Goal: Transaction & Acquisition: Subscribe to service/newsletter

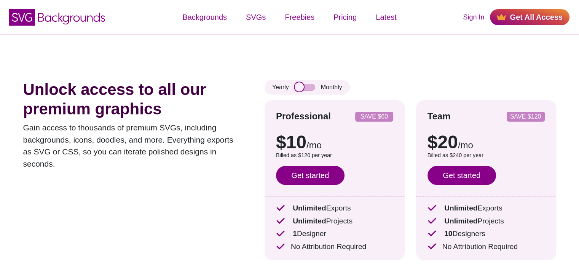
click at [307, 86] on input "checkbox" at bounding box center [305, 87] width 21 height 7
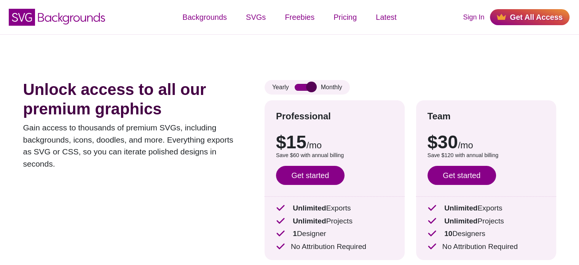
click at [299, 85] on input "checkbox" at bounding box center [305, 87] width 21 height 7
checkbox input "false"
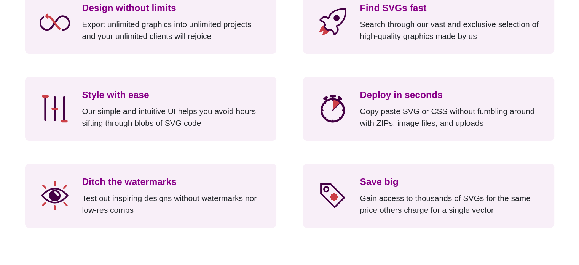
scroll to position [686, 0]
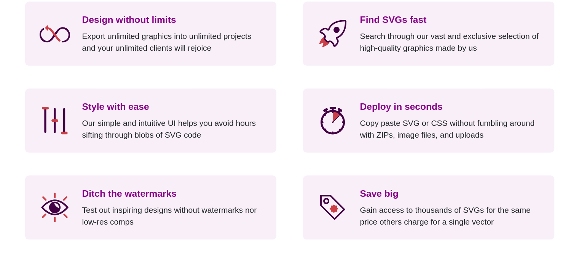
click at [395, 110] on h3 "Deploy in seconds" at bounding box center [451, 107] width 183 height 14
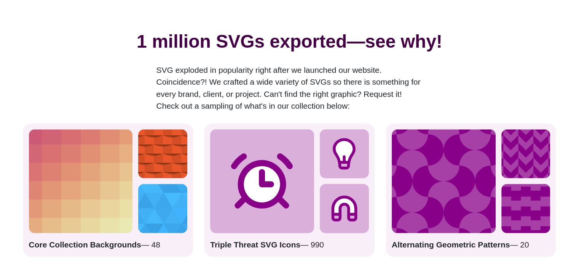
scroll to position [990, 0]
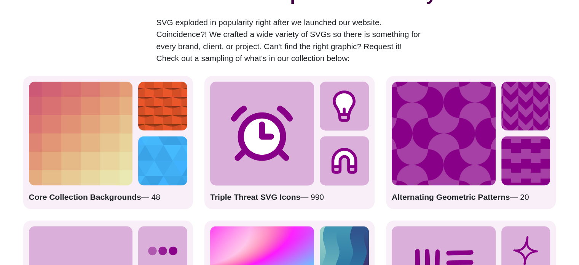
click at [251, 121] on icon at bounding box center [262, 133] width 62 height 55
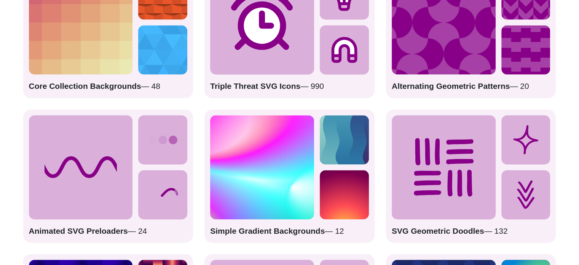
scroll to position [1105, 0]
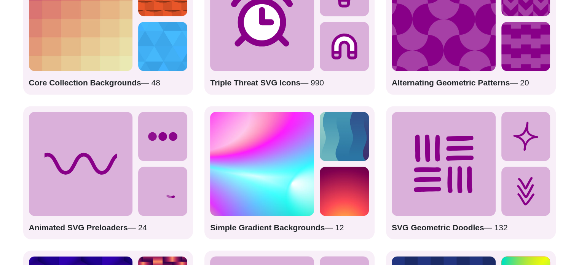
click at [115, 227] on strong "Animated SVG Preloaders" at bounding box center [78, 227] width 99 height 9
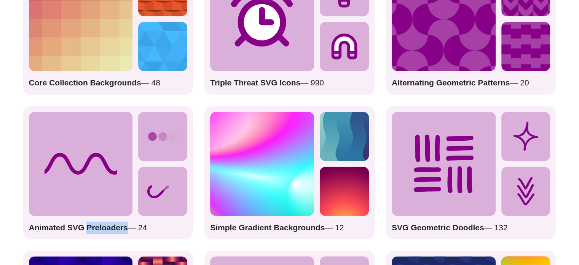
click at [114, 227] on strong "Animated SVG Preloaders" at bounding box center [78, 227] width 99 height 9
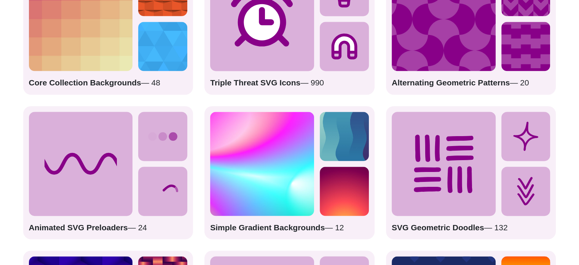
click at [79, 156] on icon at bounding box center [81, 164] width 104 height 104
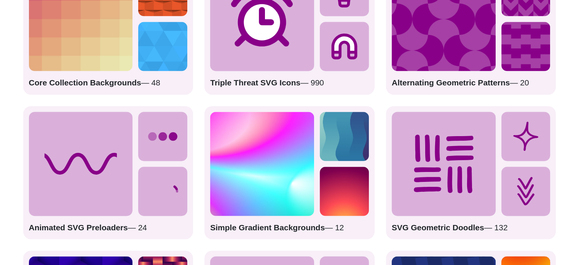
click at [85, 156] on icon at bounding box center [81, 164] width 104 height 104
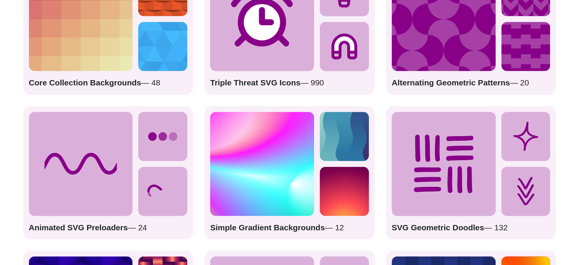
click at [85, 156] on icon at bounding box center [70, 163] width 109 height 18
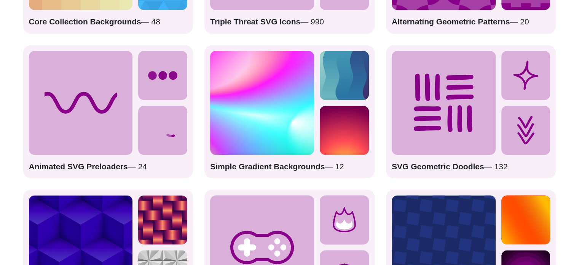
scroll to position [1143, 0]
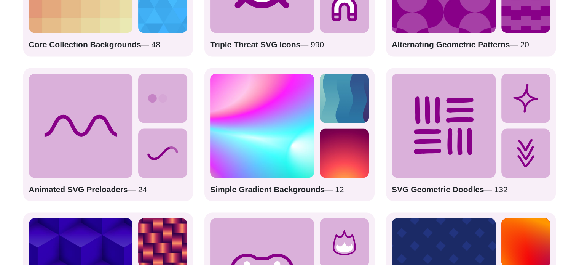
drag, startPoint x: 73, startPoint y: 138, endPoint x: 134, endPoint y: 137, distance: 60.6
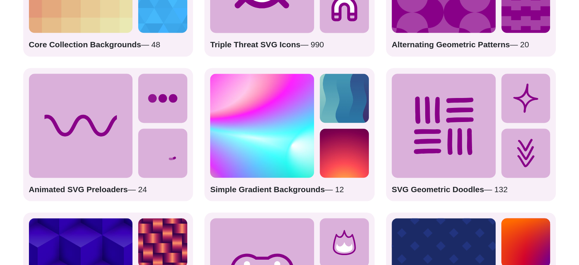
click at [134, 137] on div "Animated SVG Preloaders — 24" at bounding box center [108, 134] width 170 height 133
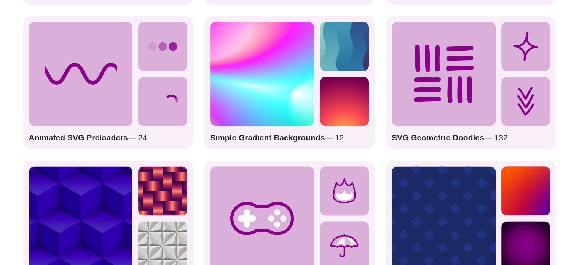
scroll to position [1219, 0]
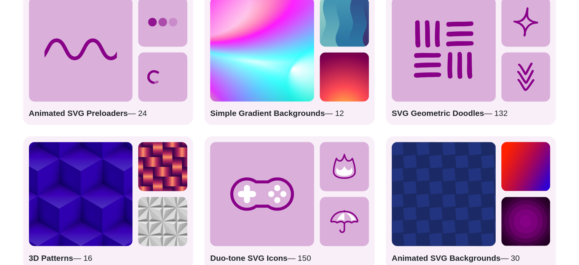
drag, startPoint x: 429, startPoint y: 94, endPoint x: 436, endPoint y: 107, distance: 13.8
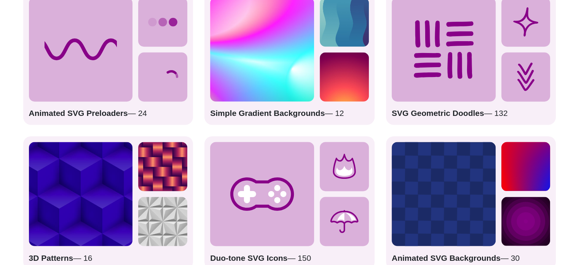
click at [430, 96] on icon at bounding box center [444, 49] width 104 height 104
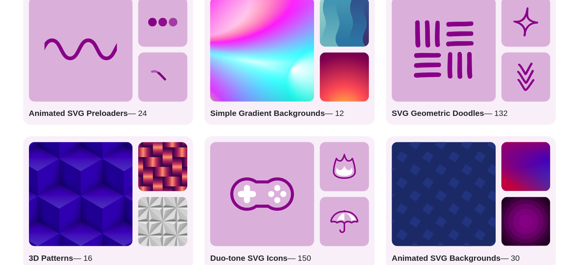
drag, startPoint x: 436, startPoint y: 107, endPoint x: 439, endPoint y: 113, distance: 7.2
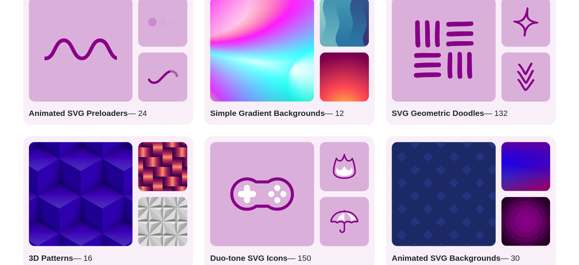
click at [436, 109] on p "SVG Geometric Doodles — 132" at bounding box center [471, 113] width 159 height 12
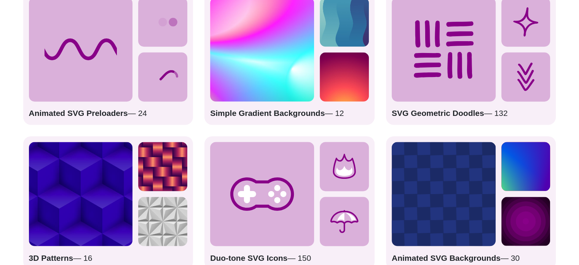
click at [439, 113] on strong "SVG Geometric Doodles" at bounding box center [438, 113] width 93 height 9
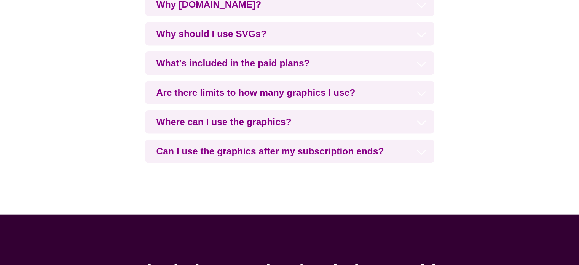
scroll to position [1790, 0]
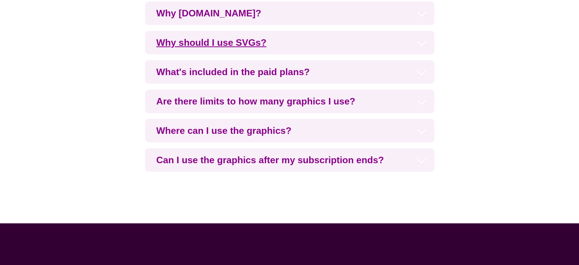
click at [209, 46] on h3 "Why should I use SVGs?" at bounding box center [289, 43] width 289 height 24
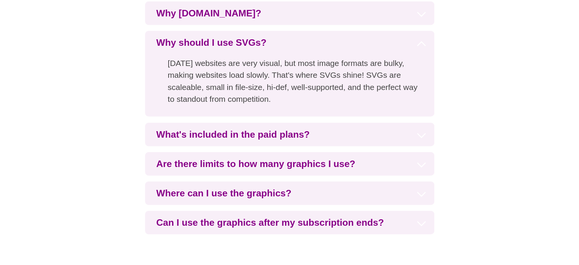
scroll to position [1828, 0]
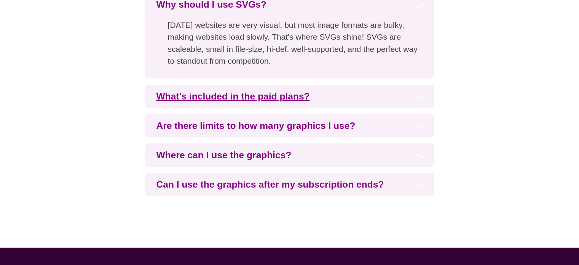
click at [241, 96] on h3 "What's included in the paid plans?" at bounding box center [289, 97] width 289 height 24
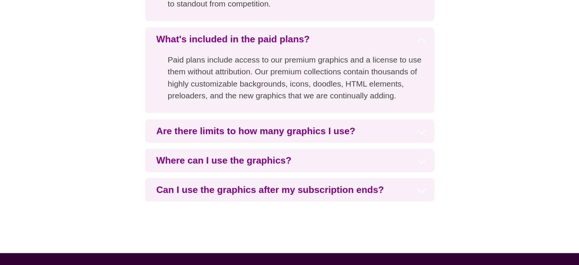
scroll to position [1904, 0]
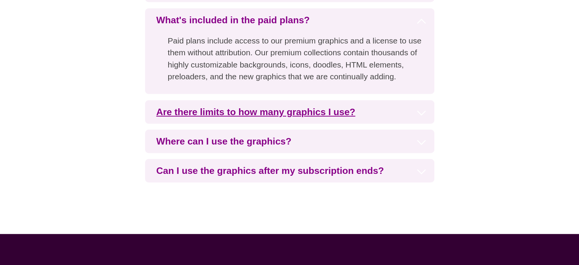
click at [255, 112] on h3 "Are there limits to how many graphics I use?" at bounding box center [289, 112] width 289 height 24
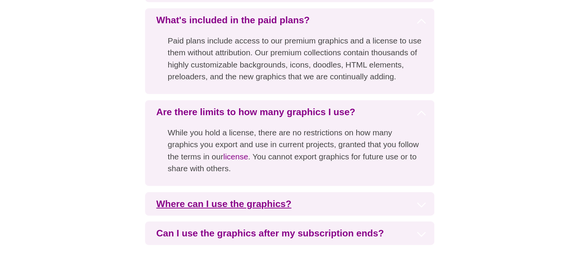
click at [235, 207] on h3 "Where can I use the graphics?" at bounding box center [289, 204] width 289 height 24
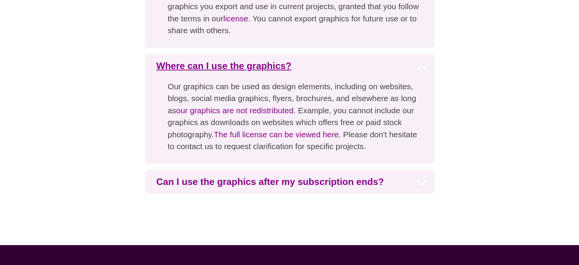
scroll to position [2057, 0]
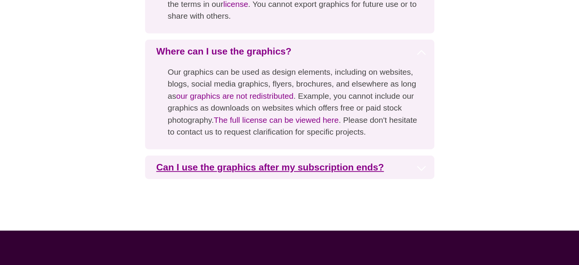
click at [240, 172] on h3 "Can I use the graphics after my subscription ends?" at bounding box center [289, 167] width 289 height 24
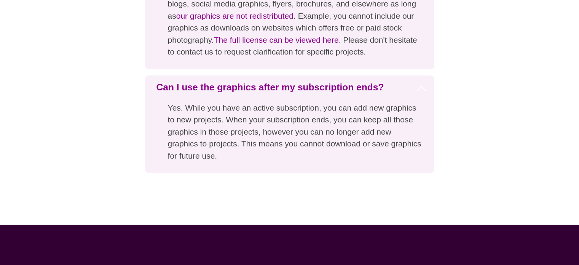
scroll to position [2133, 0]
